Goal: Navigation & Orientation: Find specific page/section

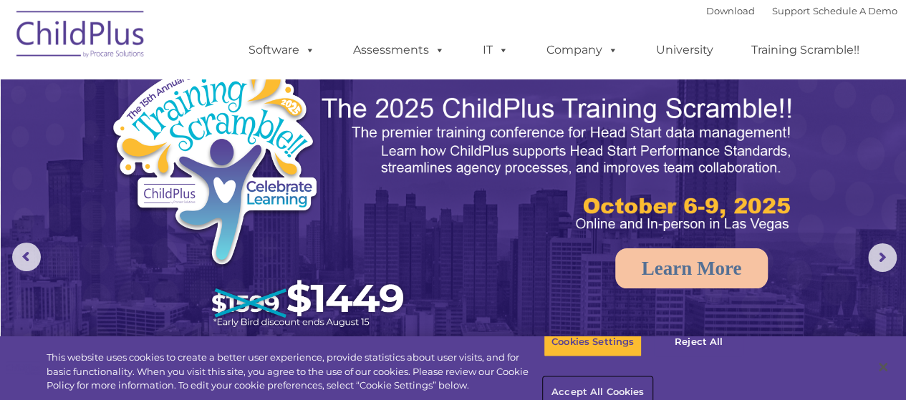
click at [652, 378] on button "Accept All Cookies" at bounding box center [598, 393] width 108 height 30
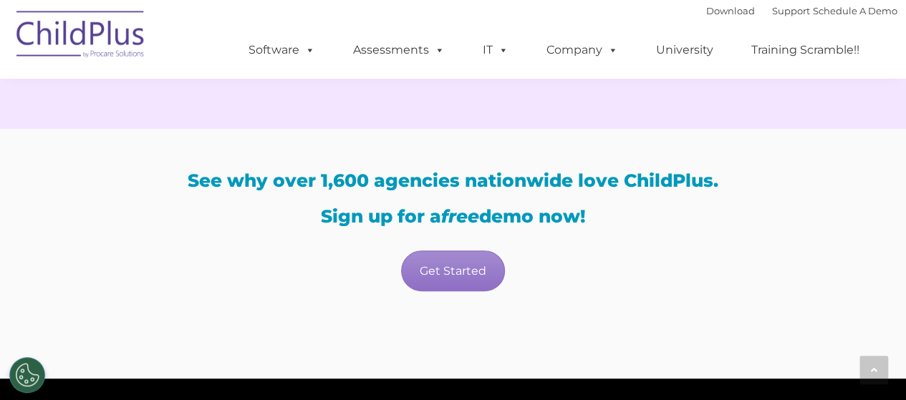
scroll to position [2851, 0]
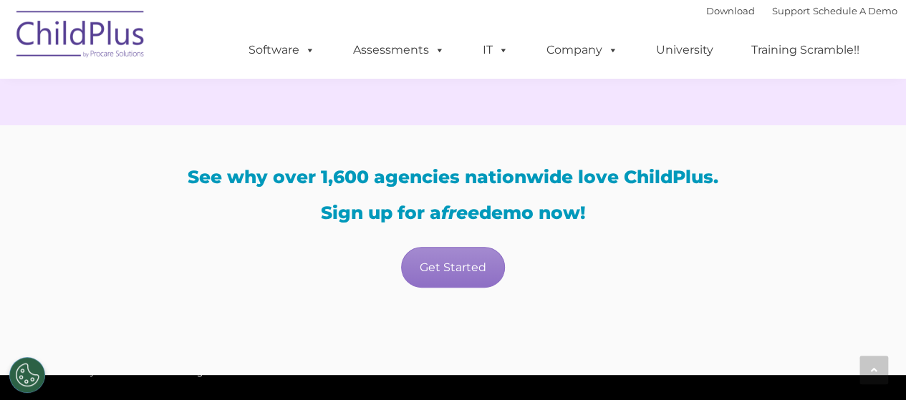
click at [62, 31] on img at bounding box center [80, 37] width 143 height 72
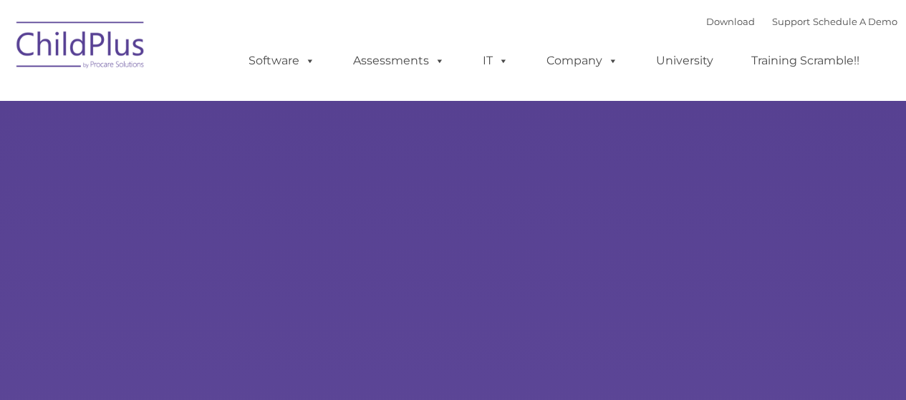
type input ""
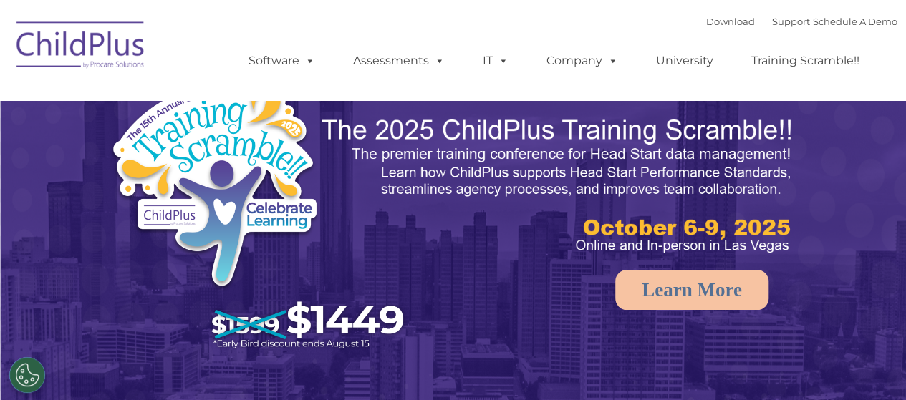
select select "MEDIUM"
